Goal: Use online tool/utility

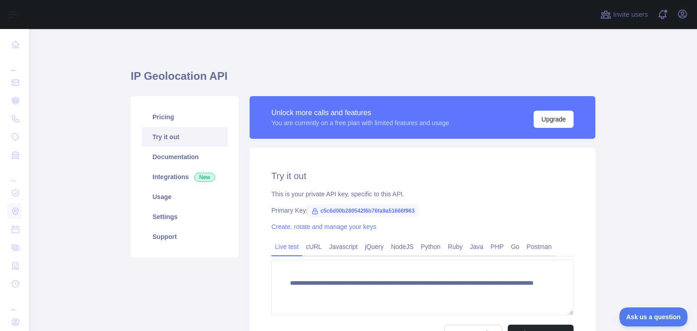
scroll to position [99, 0]
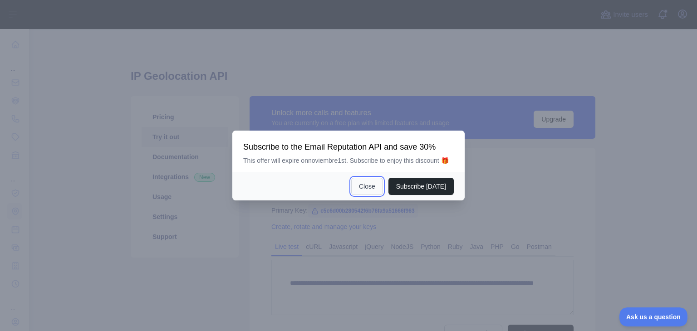
click at [372, 182] on button "Close" at bounding box center [367, 186] width 32 height 17
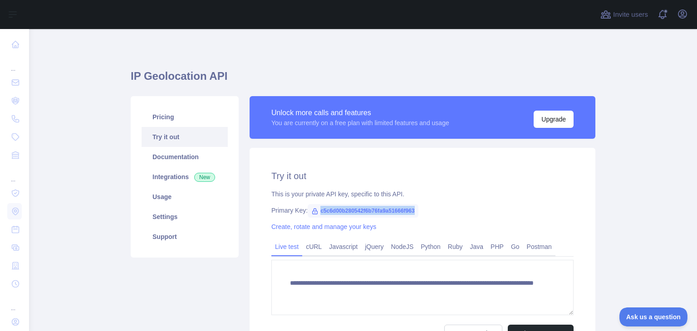
drag, startPoint x: 315, startPoint y: 211, endPoint x: 412, endPoint y: 208, distance: 96.6
click at [412, 208] on span "c5c6d00b280542f6b76fa9a51666f963" at bounding box center [362, 211] width 111 height 14
copy span "c5c6d00b280542f6b76fa9a51666f963"
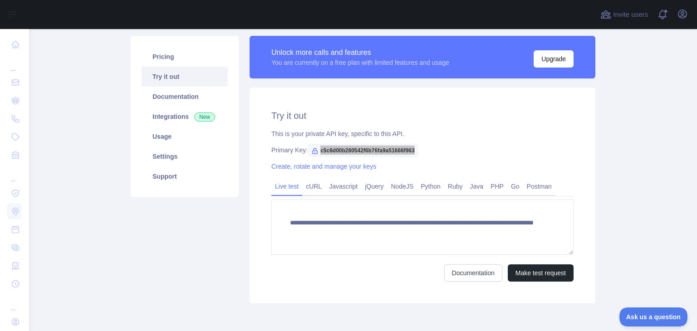
scroll to position [45, 0]
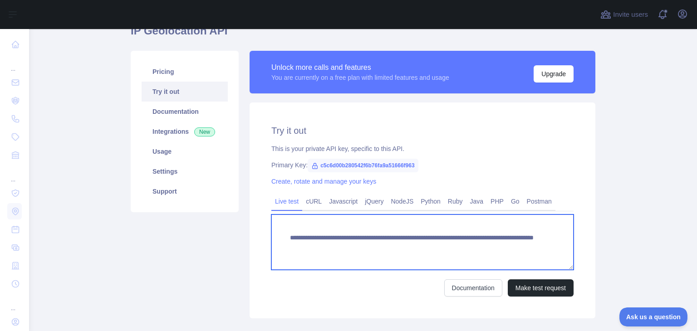
drag, startPoint x: 285, startPoint y: 237, endPoint x: 403, endPoint y: 242, distance: 118.5
click at [403, 242] on textarea "**********" at bounding box center [422, 242] width 302 height 55
